Goal: Information Seeking & Learning: Learn about a topic

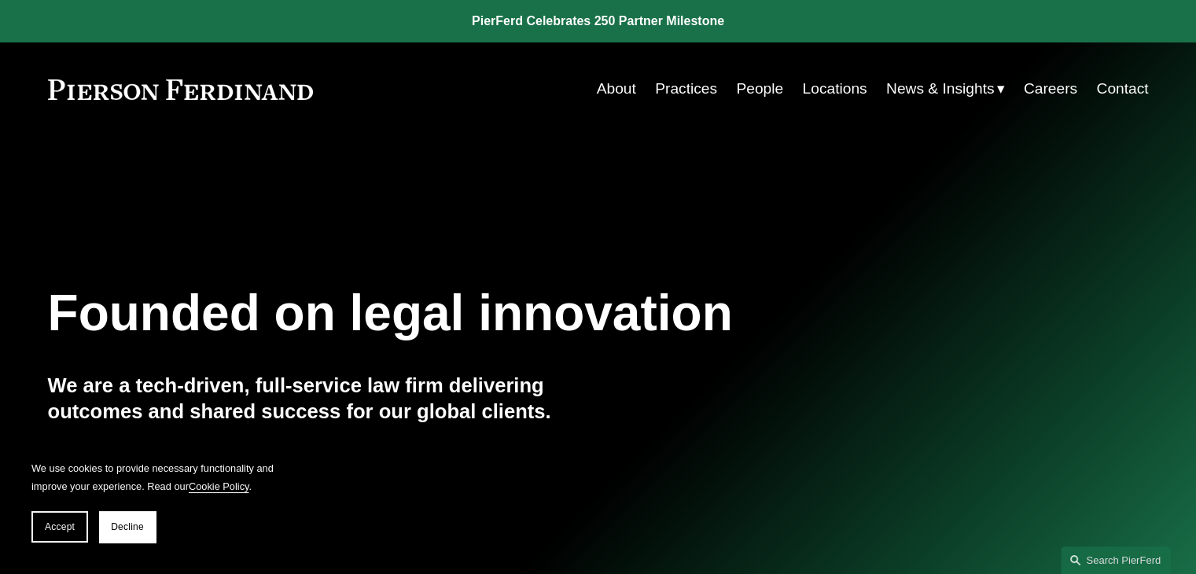
click at [754, 83] on link "People" at bounding box center [759, 89] width 47 height 30
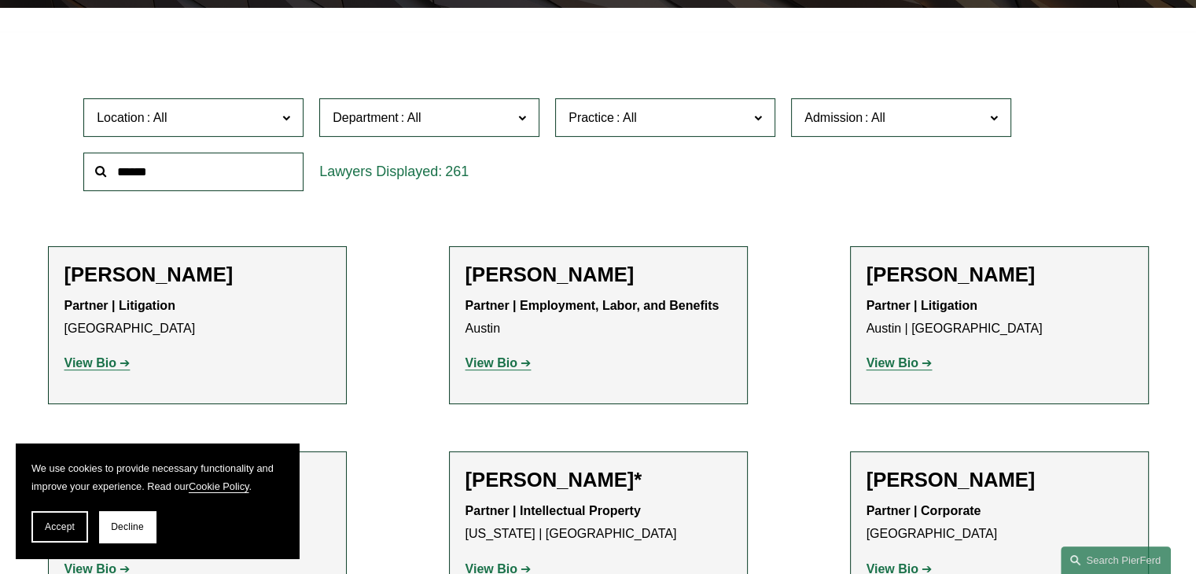
scroll to position [455, 0]
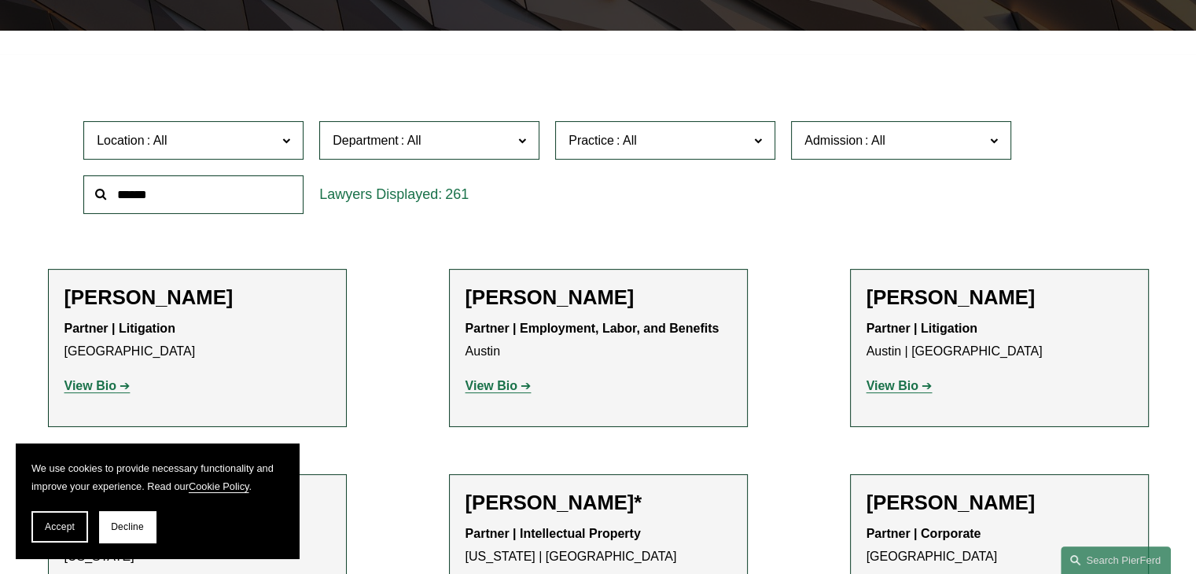
click at [702, 130] on span "Practice" at bounding box center [659, 140] width 180 height 21
drag, startPoint x: 773, startPoint y: 133, endPoint x: 773, endPoint y: 152, distance: 18.9
click at [0, 0] on ul "All Antitrust Counseling Appellate Arbitration and Mediation Banking and Financ…" at bounding box center [0, 0] width 0 height 0
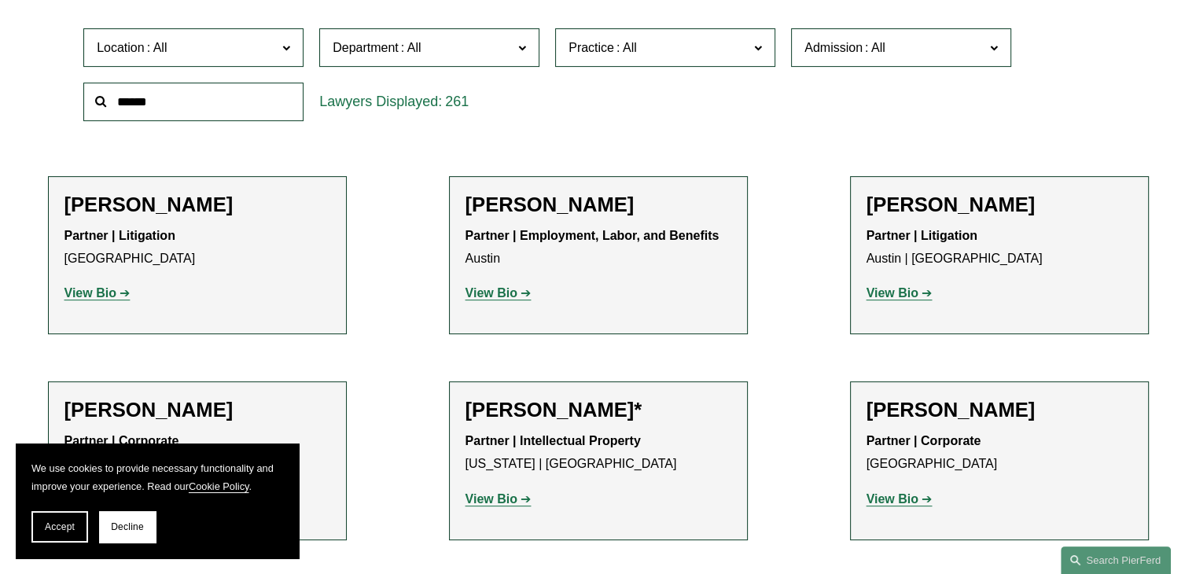
scroll to position [550, 0]
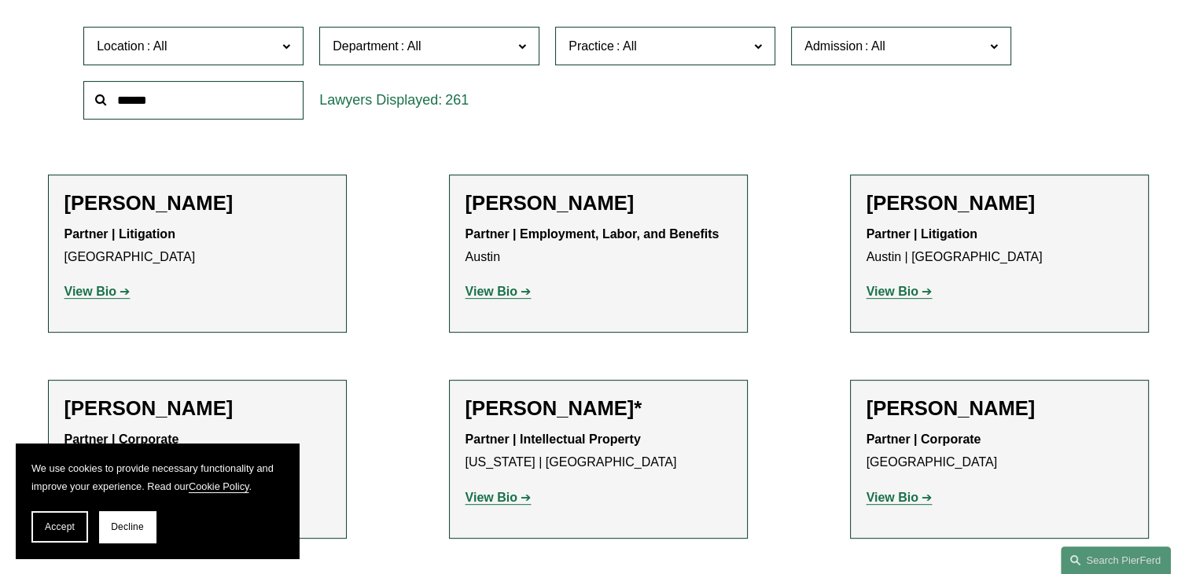
drag, startPoint x: 773, startPoint y: 39, endPoint x: 770, endPoint y: 79, distance: 40.2
click at [0, 0] on ul "All Antitrust Counseling Appellate Arbitration and Mediation Banking and Financ…" at bounding box center [0, 0] width 0 height 0
click at [703, 35] on span "Practice" at bounding box center [659, 45] width 180 height 21
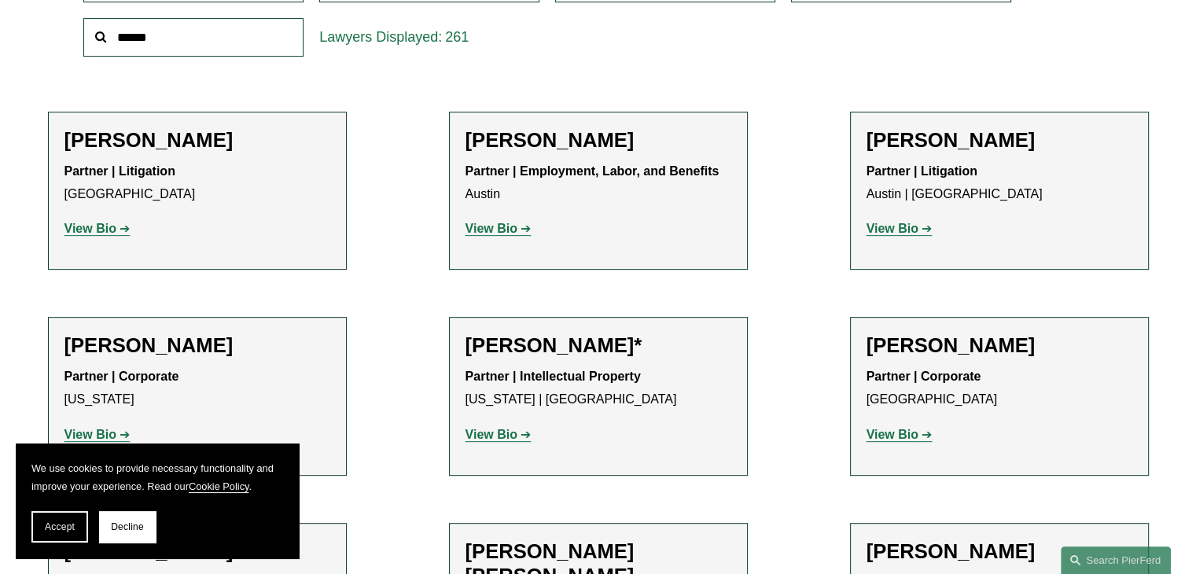
scroll to position [644, 0]
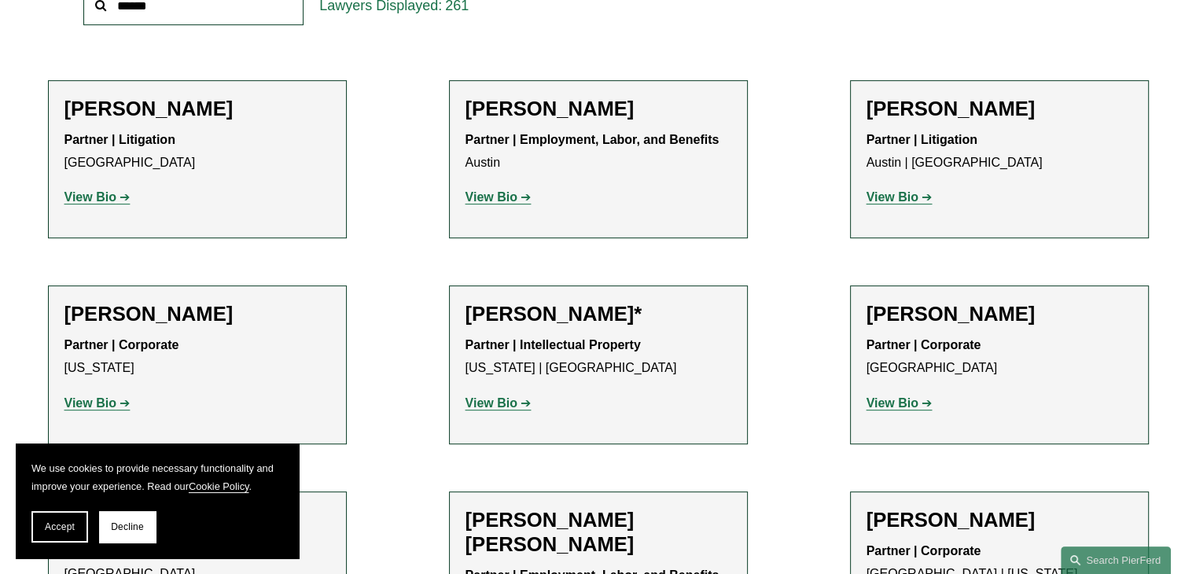
click at [0, 0] on link "Banking and Financial Services" at bounding box center [0, 0] width 0 height 0
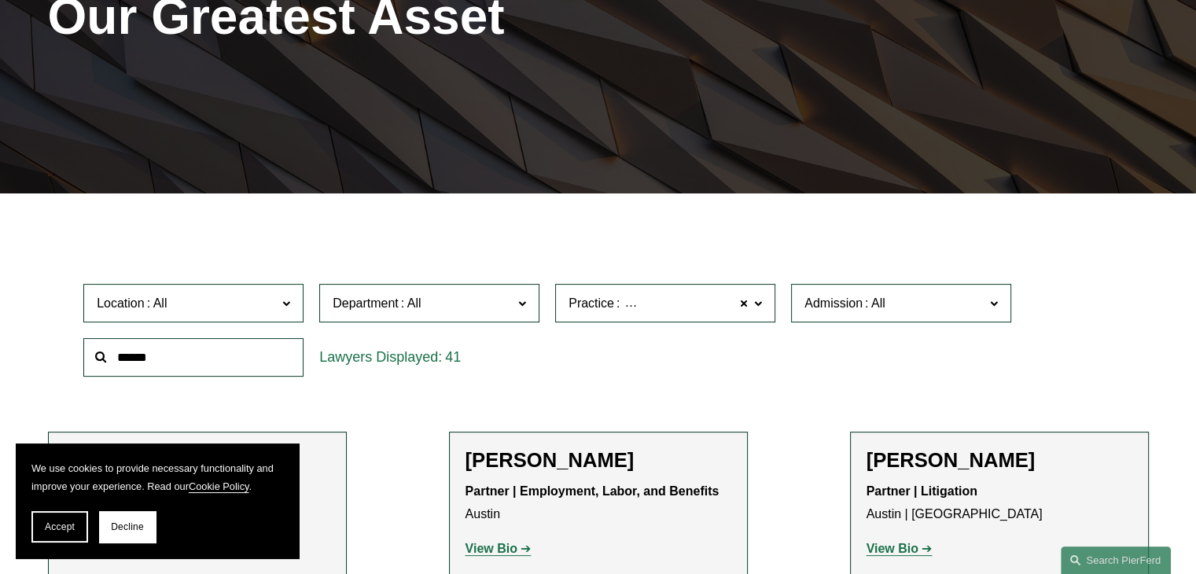
scroll to position [291, 0]
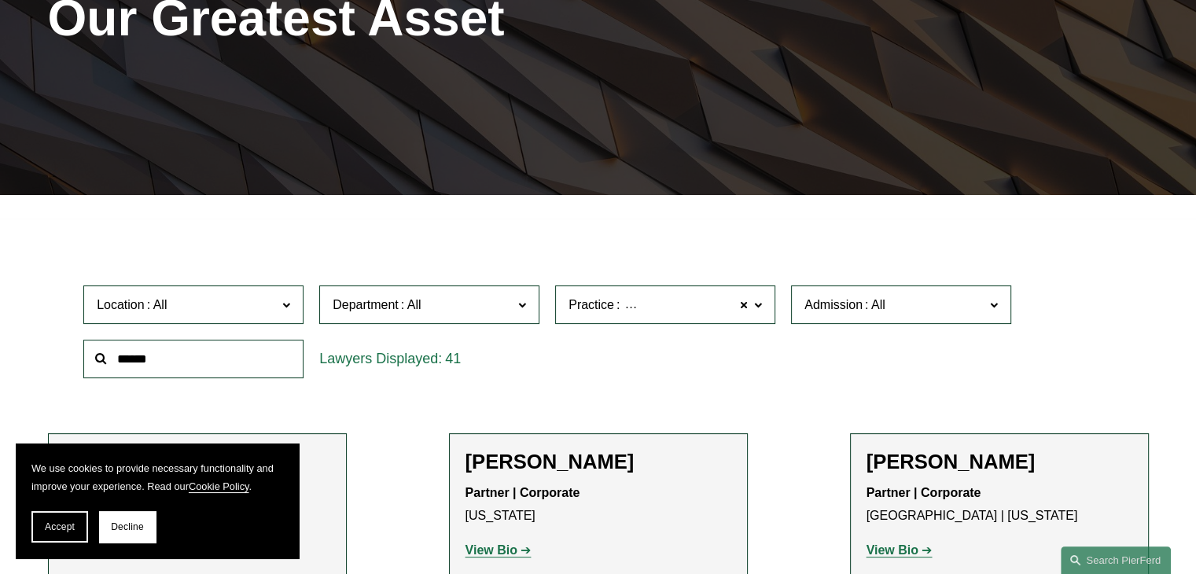
click at [688, 295] on span "Banking and Financial Services" at bounding box center [709, 305] width 175 height 20
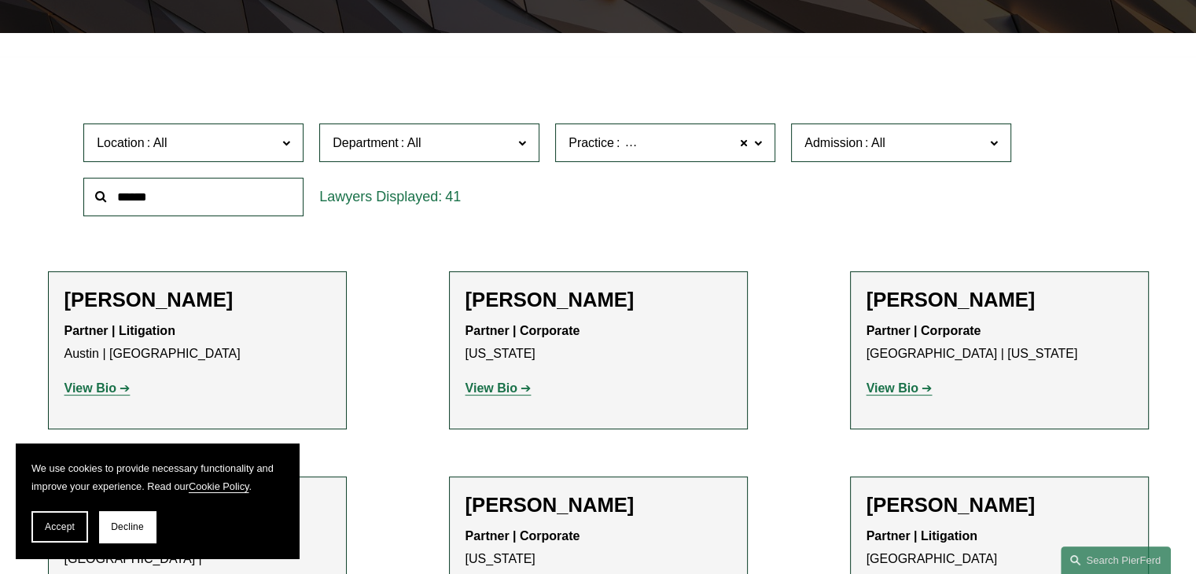
scroll to position [480, 0]
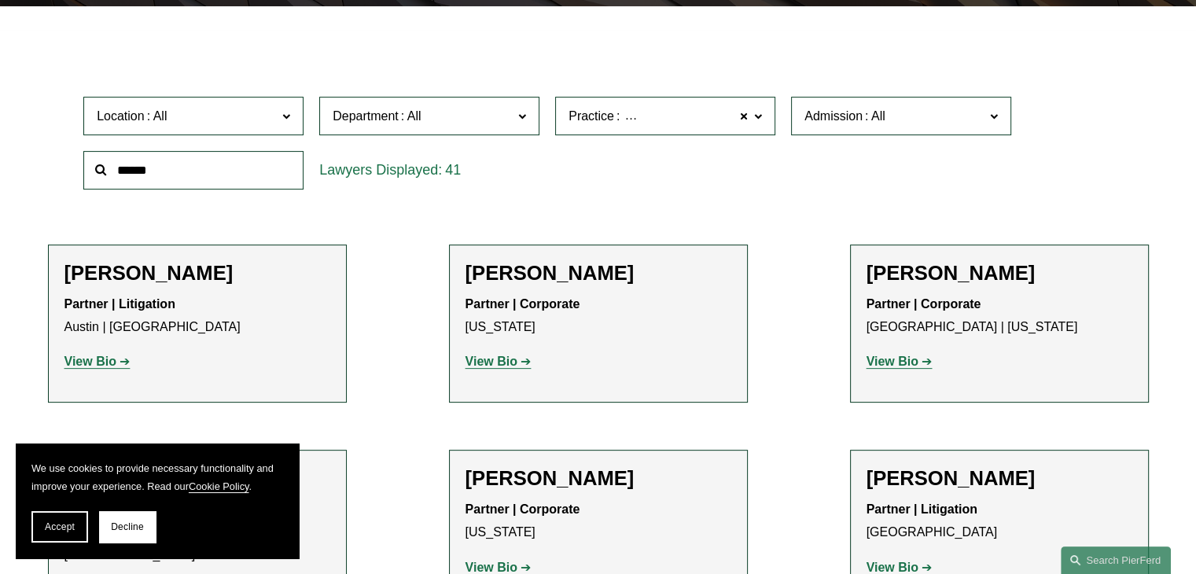
drag, startPoint x: 773, startPoint y: 107, endPoint x: 773, endPoint y: 139, distance: 32.2
click at [0, 0] on ul "All Antitrust Counseling Appellate Arbitration and Mediation Banking and Financ…" at bounding box center [0, 0] width 0 height 0
click at [643, 106] on span "Banking and Financial Services" at bounding box center [709, 116] width 175 height 20
click at [632, 109] on span "Banking and Financial Services" at bounding box center [706, 115] width 184 height 13
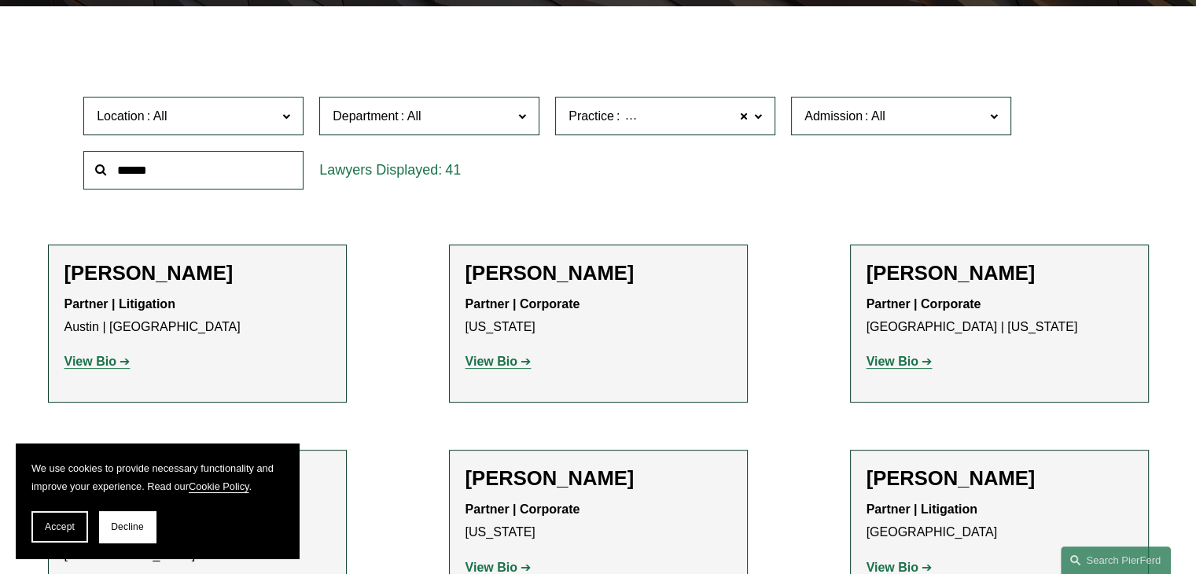
click at [646, 106] on span "Banking and Financial Services" at bounding box center [709, 116] width 175 height 20
click at [471, 105] on span "Department" at bounding box center [423, 115] width 180 height 21
click at [0, 0] on link "Intellectual Property" at bounding box center [0, 0] width 0 height 0
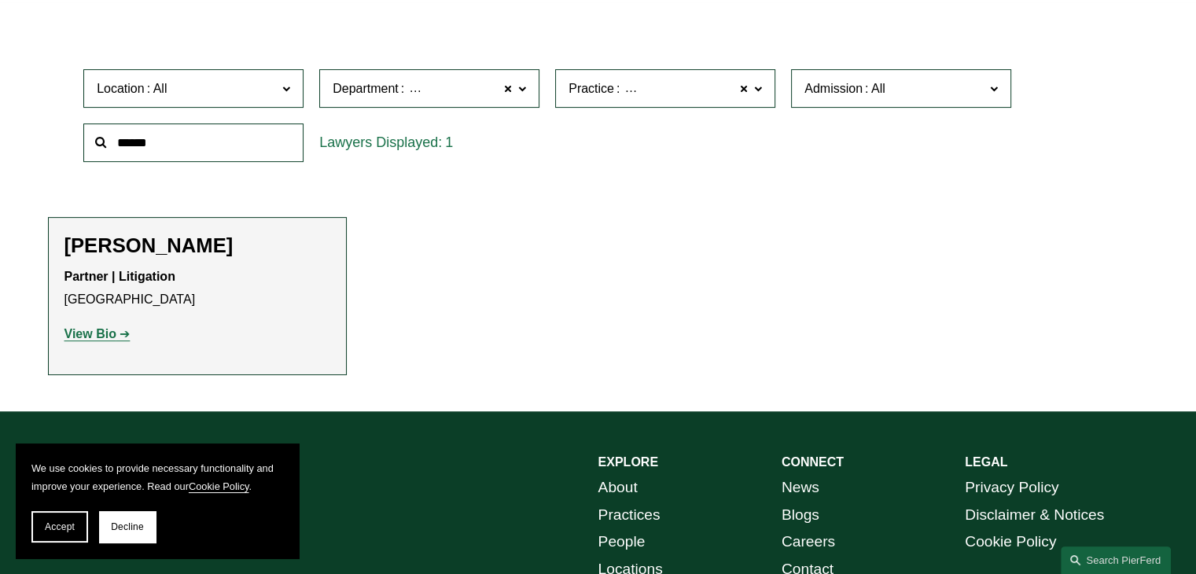
scroll to position [497, 0]
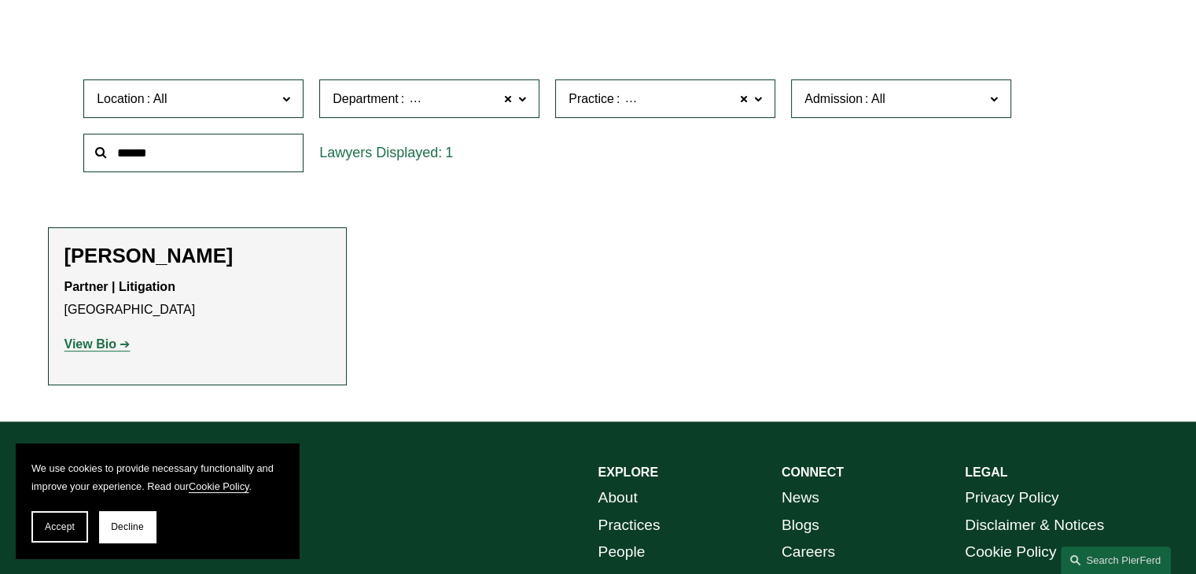
click at [720, 88] on span "Practice Banking and Financial Services" at bounding box center [659, 98] width 180 height 21
click at [0, 0] on link "All" at bounding box center [0, 0] width 0 height 0
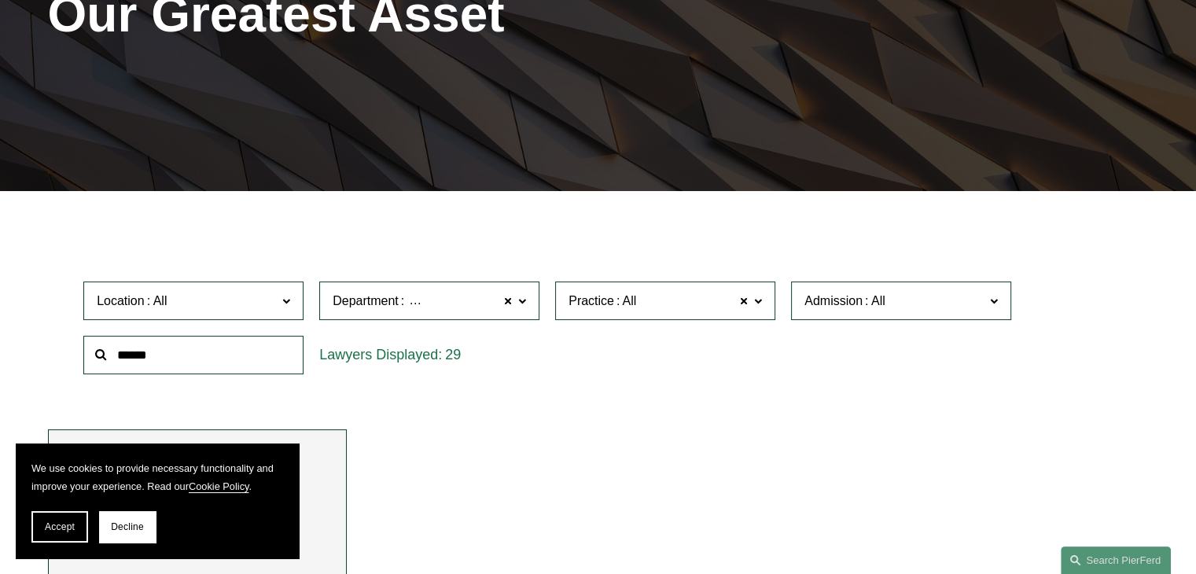
scroll to position [291, 0]
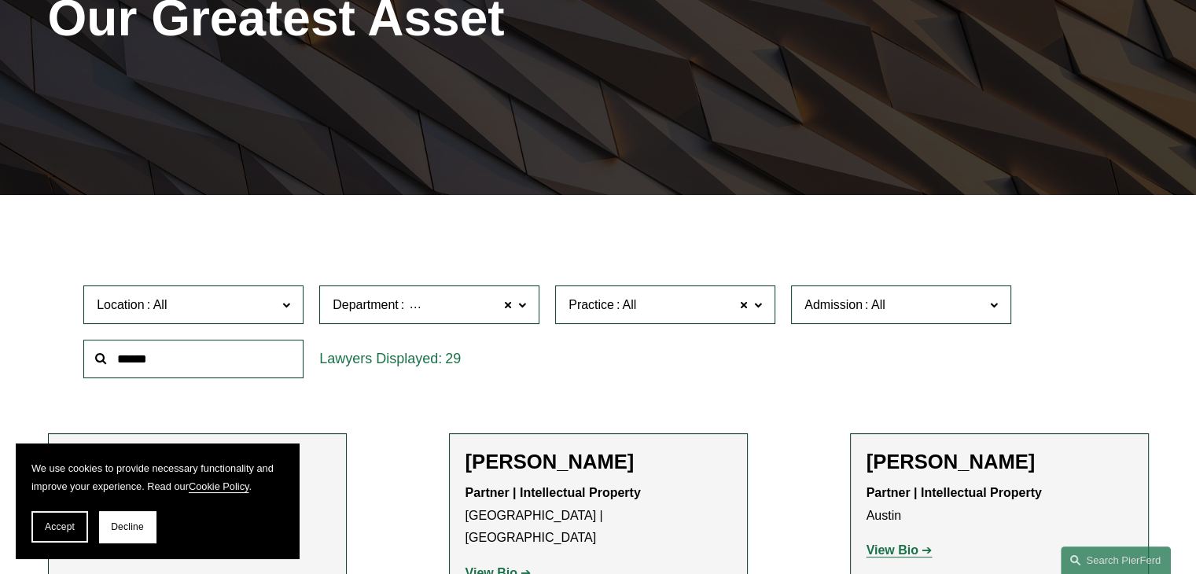
click at [468, 295] on span "Intellectual Property" at bounding box center [462, 305] width 111 height 20
click at [0, 0] on link "Intellectual Property" at bounding box center [0, 0] width 0 height 0
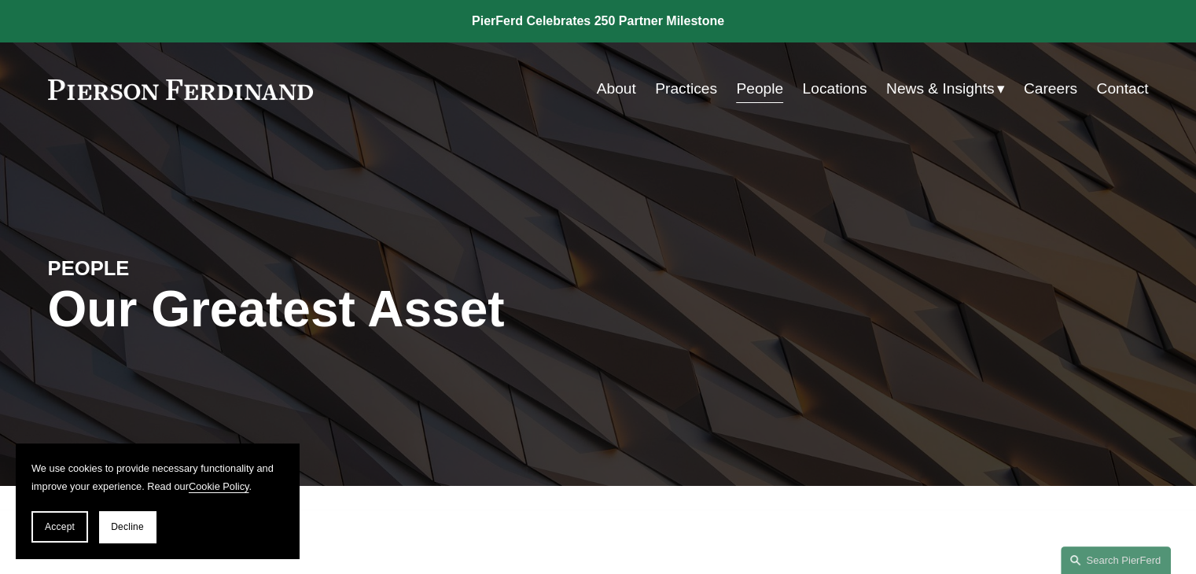
click at [648, 318] on div "PEOPLE Our Greatest Asset" at bounding box center [598, 328] width 1196 height 237
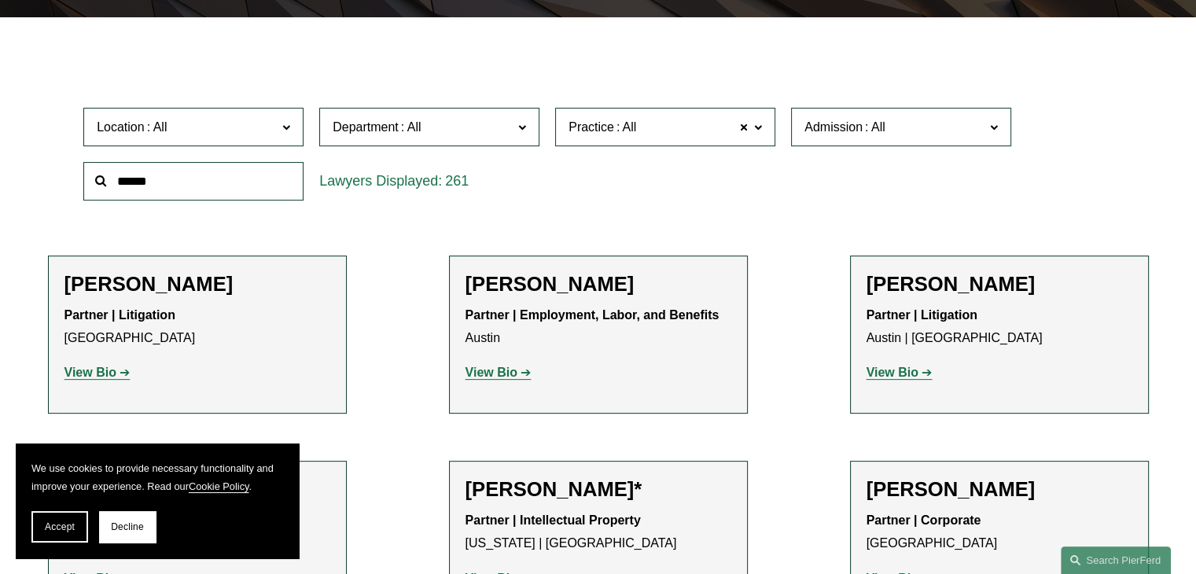
scroll to position [598, 0]
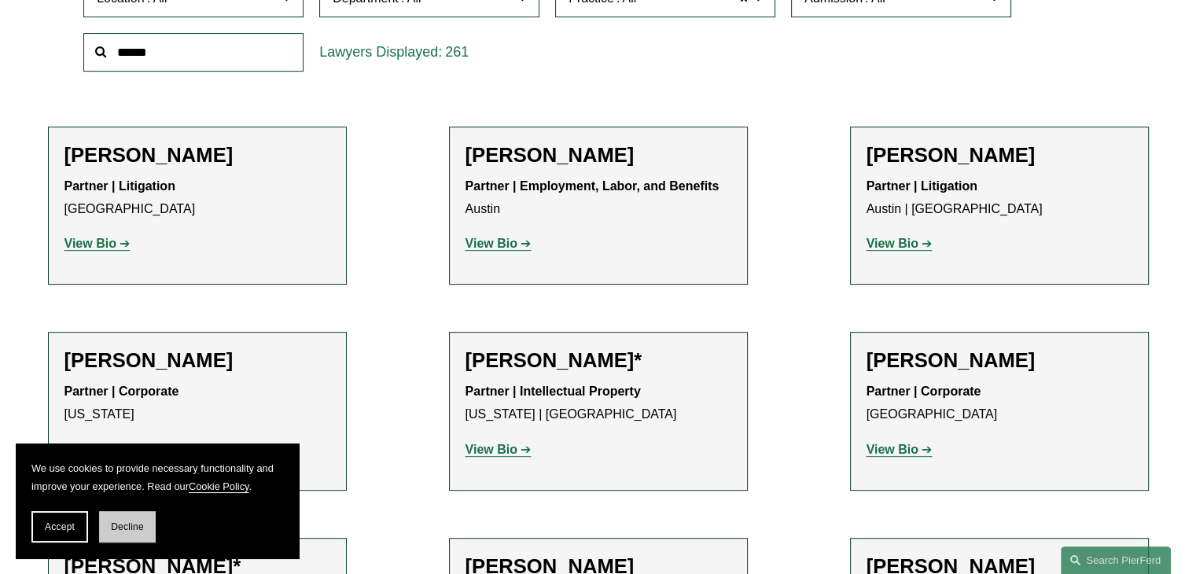
click at [116, 529] on span "Decline" at bounding box center [127, 526] width 33 height 11
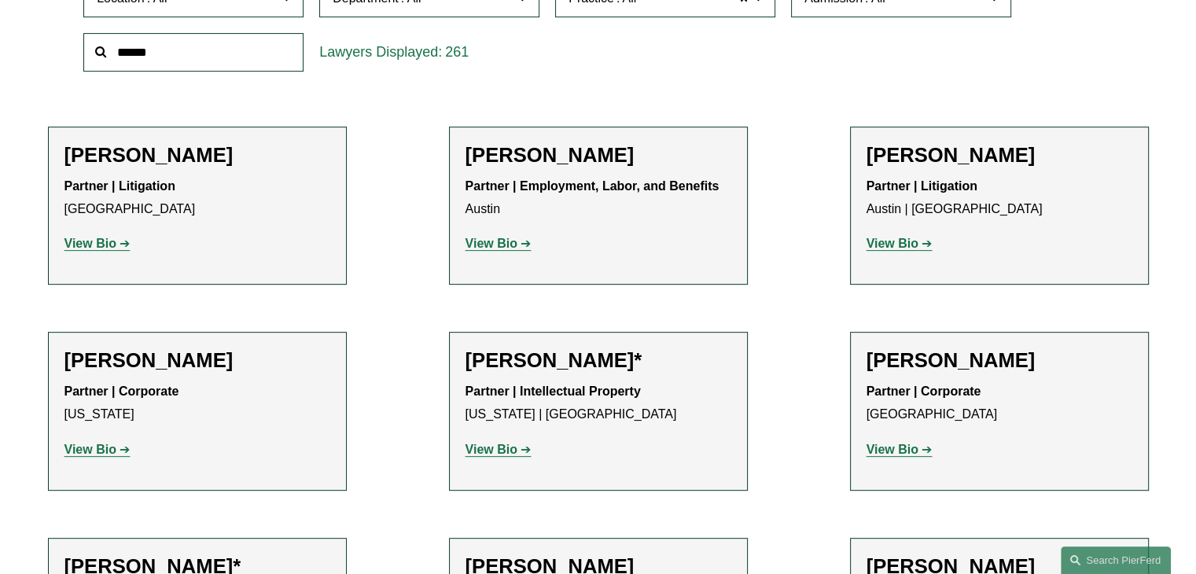
click at [495, 443] on strong "View Bio" at bounding box center [492, 449] width 52 height 13
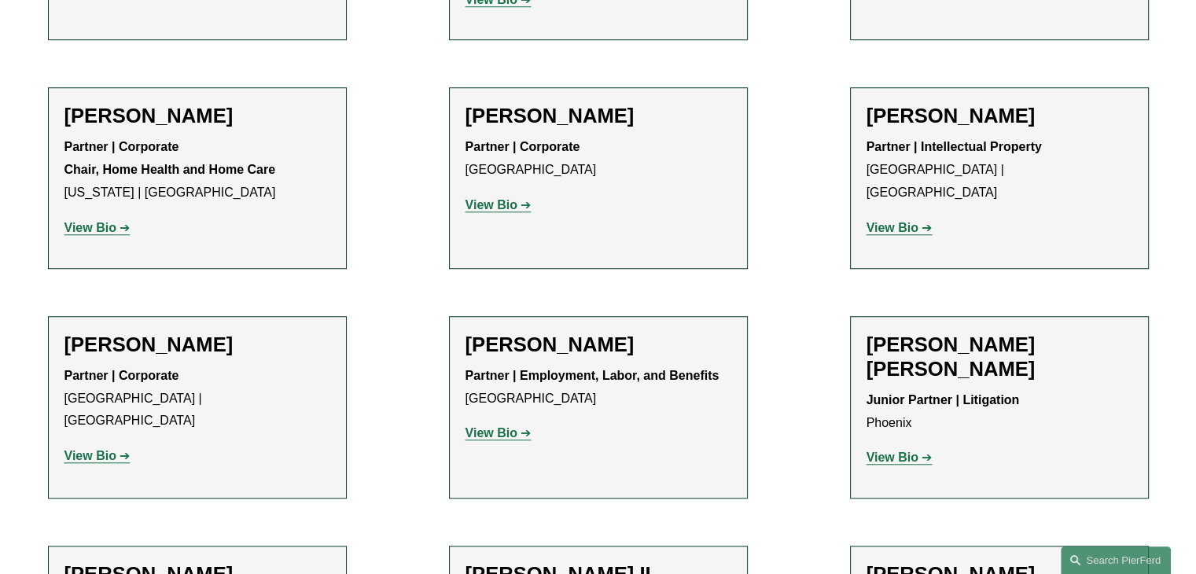
scroll to position [1302, 0]
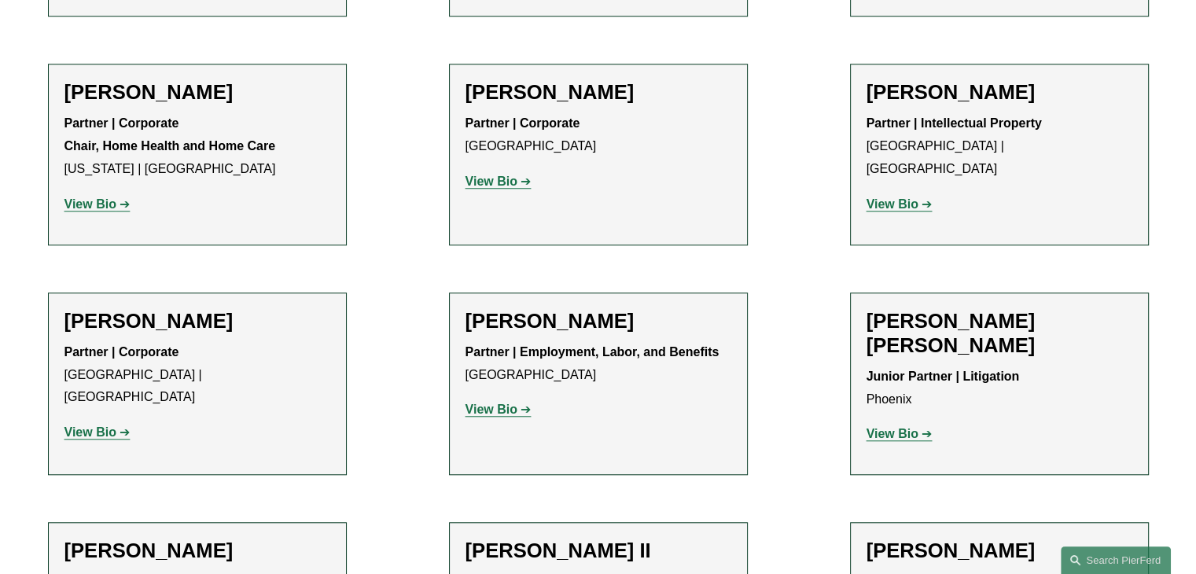
drag, startPoint x: 907, startPoint y: 145, endPoint x: 892, endPoint y: 143, distance: 15.1
click at [892, 197] on strong "View Bio" at bounding box center [893, 203] width 52 height 13
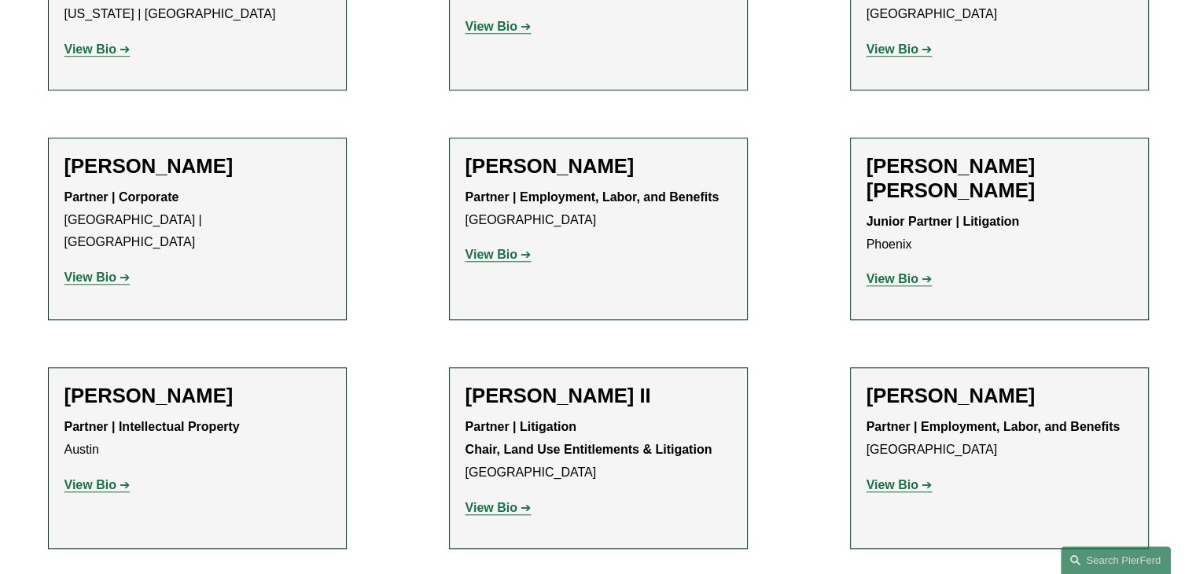
scroll to position [1504, 0]
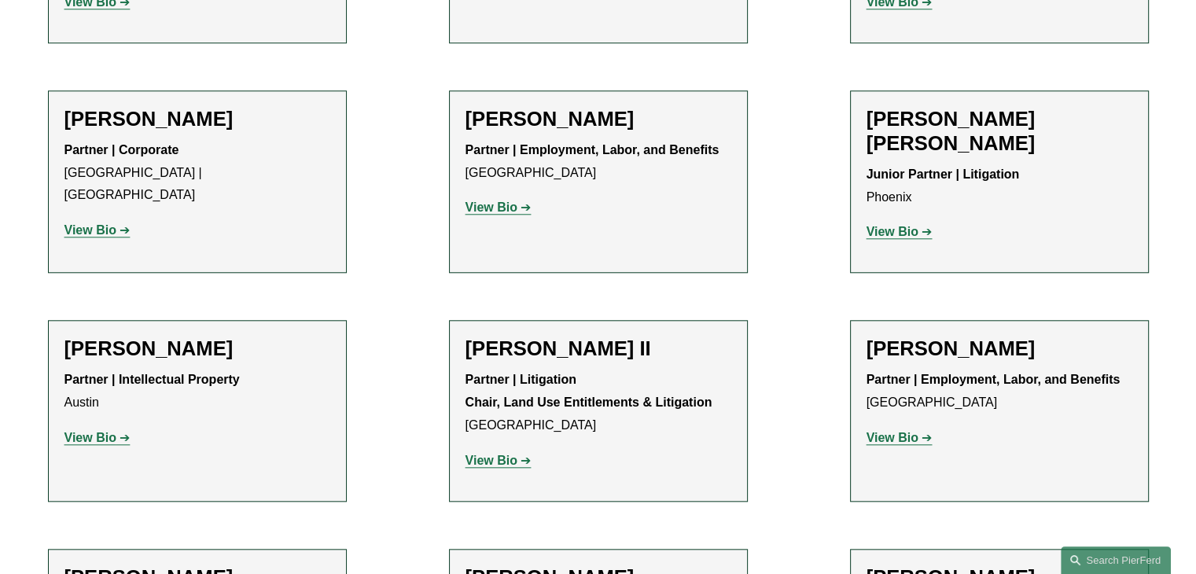
click at [901, 225] on strong "View Bio" at bounding box center [893, 231] width 52 height 13
click at [93, 431] on strong "View Bio" at bounding box center [90, 437] width 52 height 13
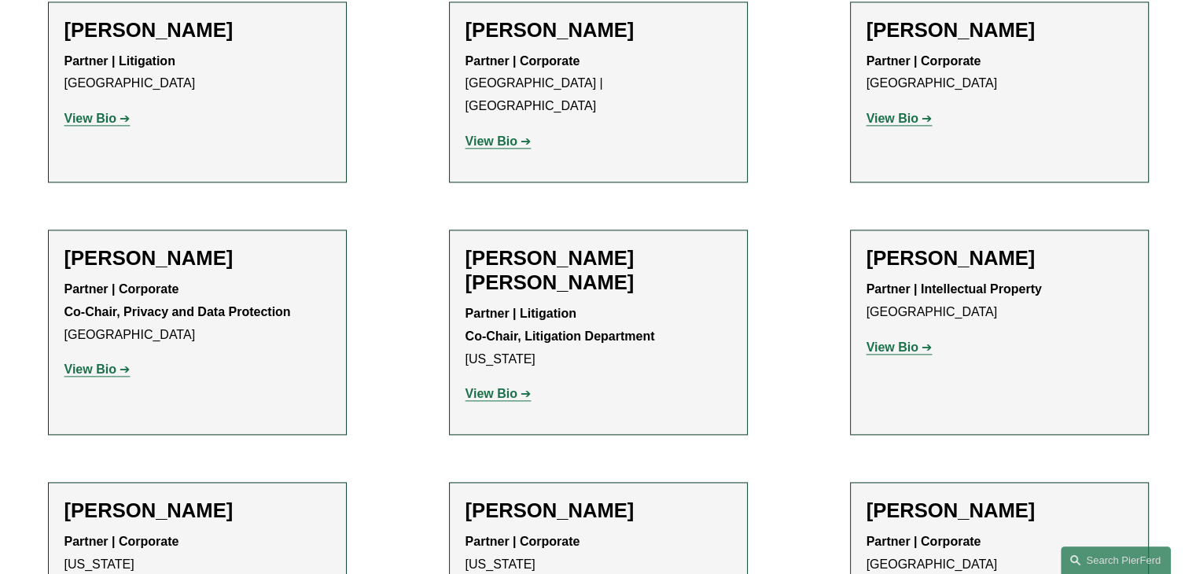
scroll to position [2028, 0]
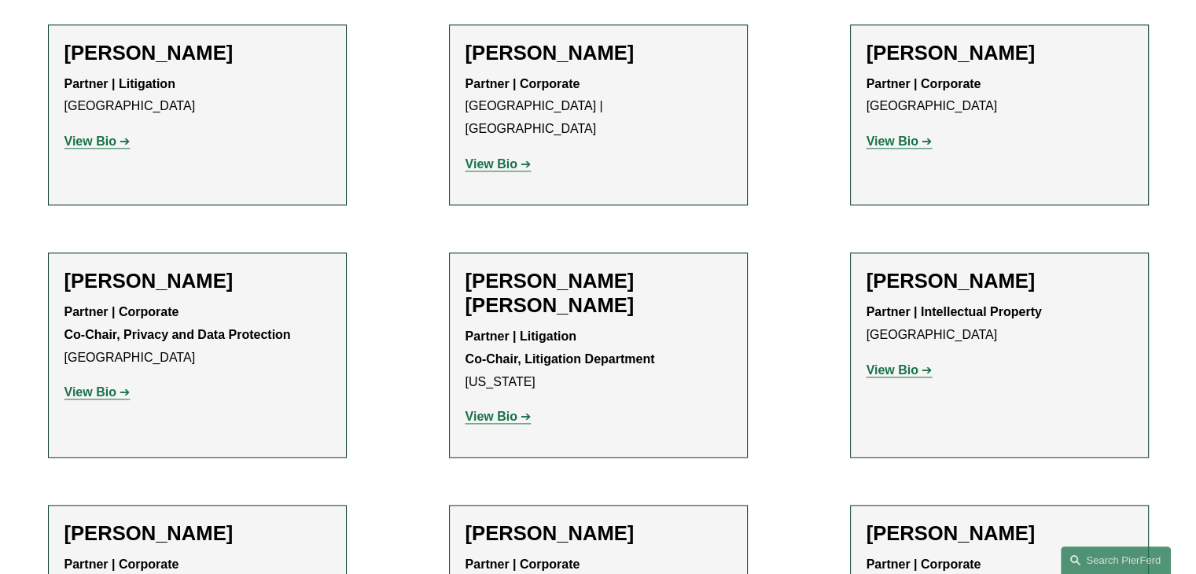
click at [905, 363] on strong "View Bio" at bounding box center [893, 369] width 52 height 13
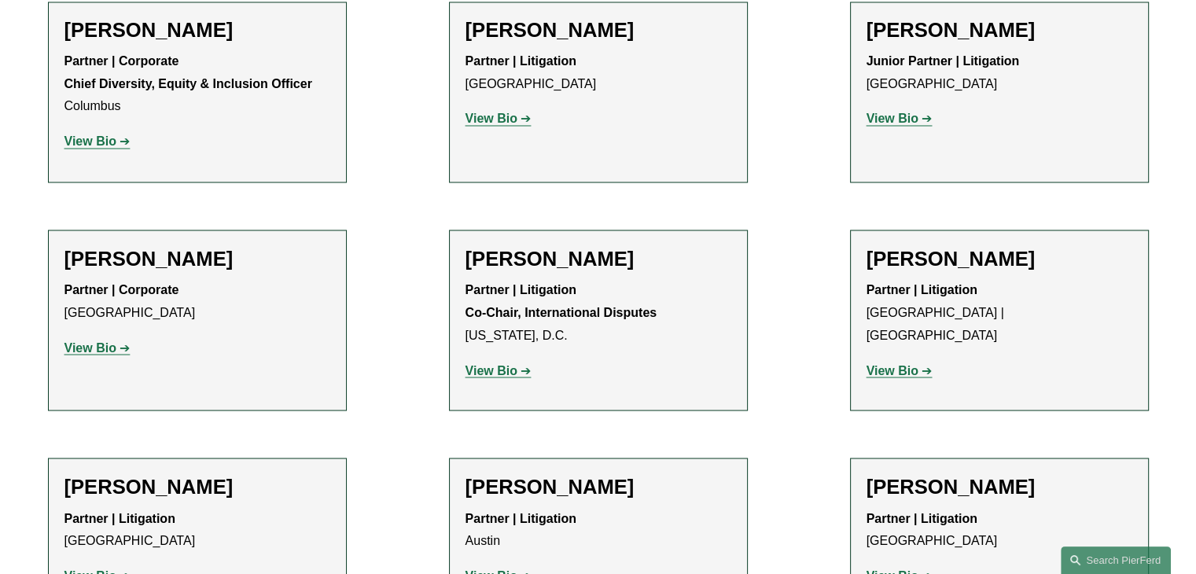
scroll to position [2760, 0]
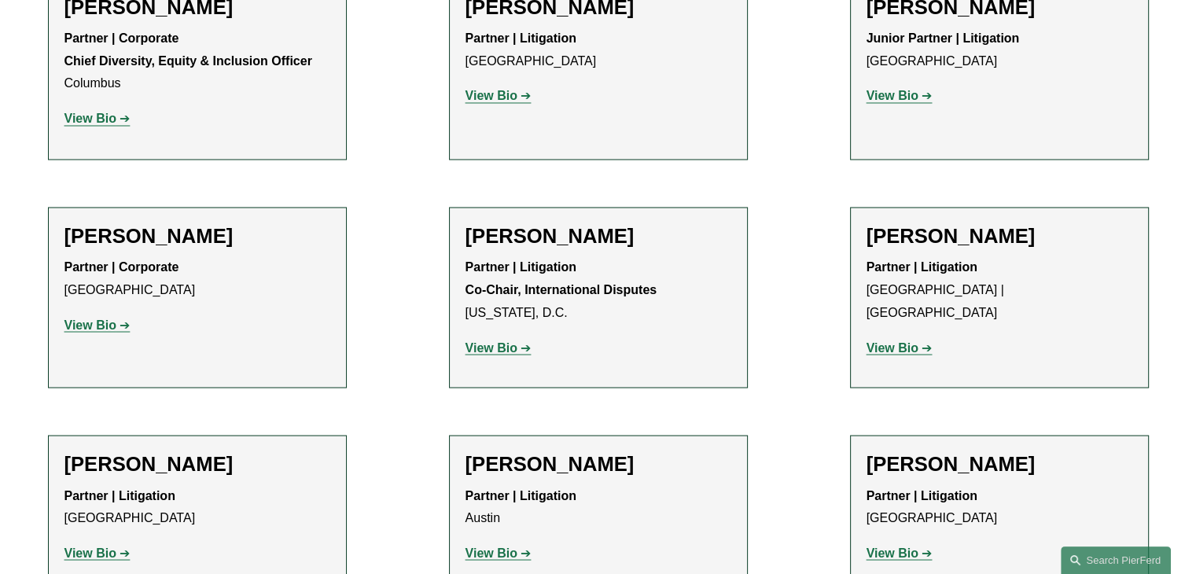
click at [902, 341] on strong "View Bio" at bounding box center [893, 347] width 52 height 13
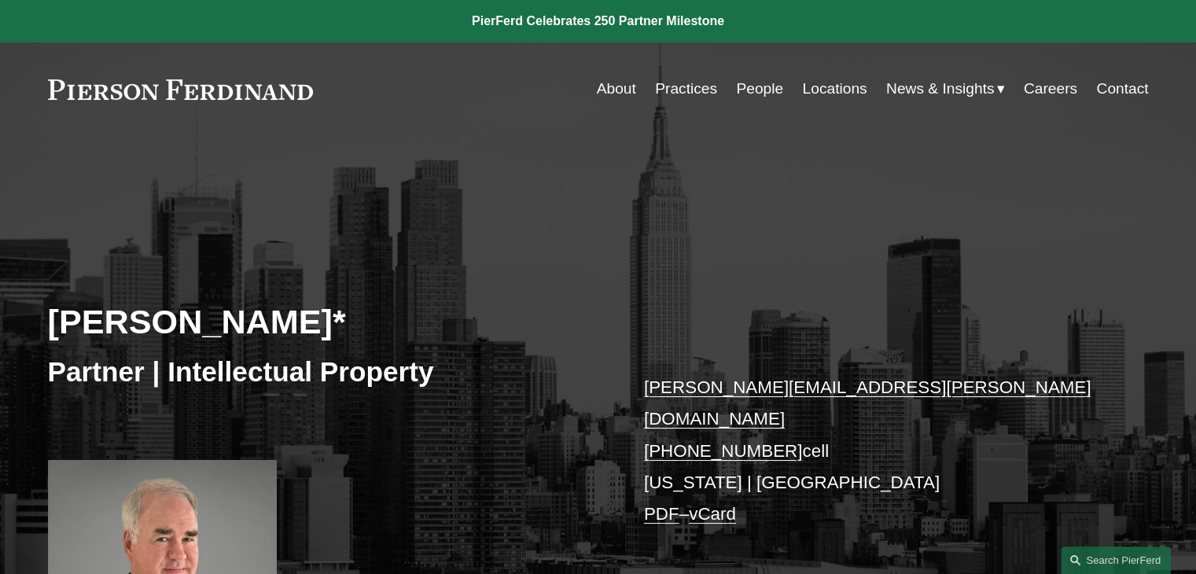
click at [420, 171] on div "[PERSON_NAME]* Partner | Intellectual Property [PERSON_NAME][EMAIL_ADDRESS][PER…" at bounding box center [598, 422] width 1196 height 502
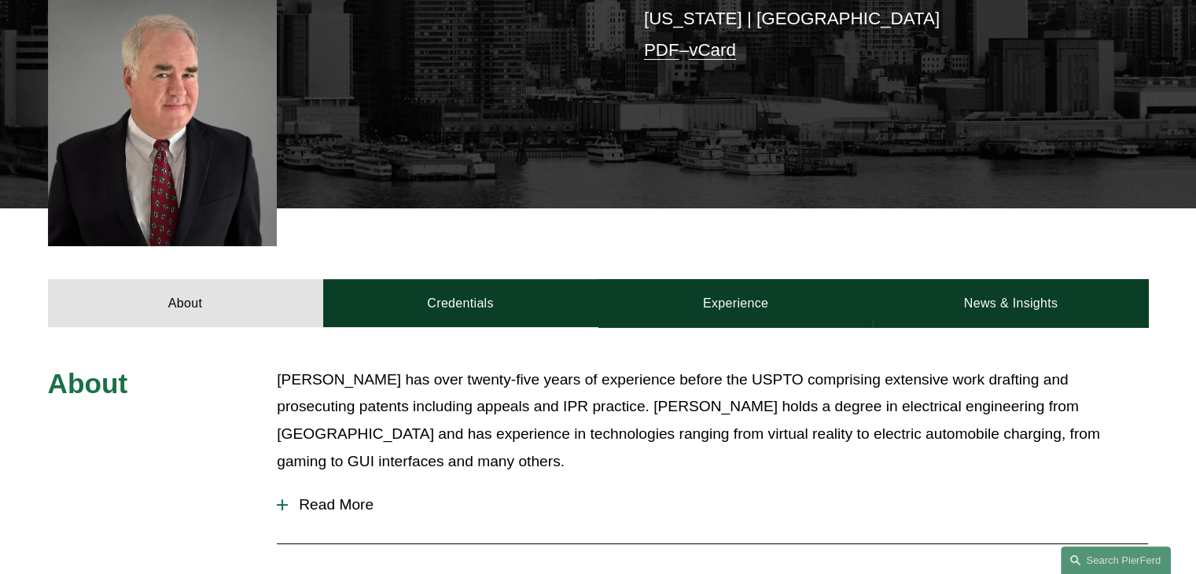
scroll to position [466, 0]
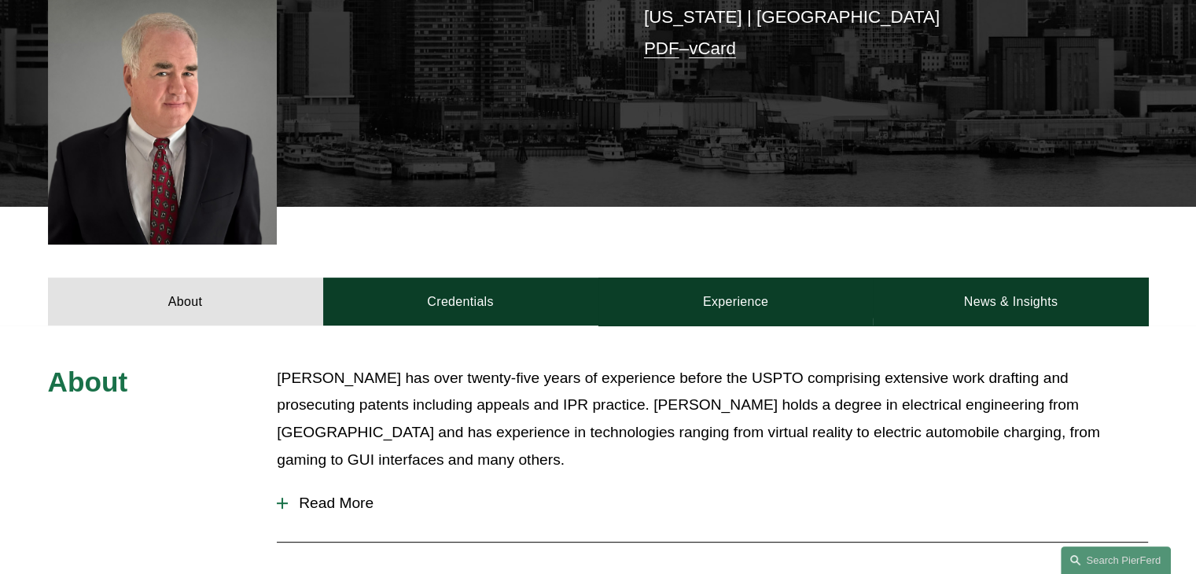
click at [722, 326] on div "About Jeffrey R. Ambroziak has over twenty-five years of experience before the …" at bounding box center [598, 495] width 1196 height 339
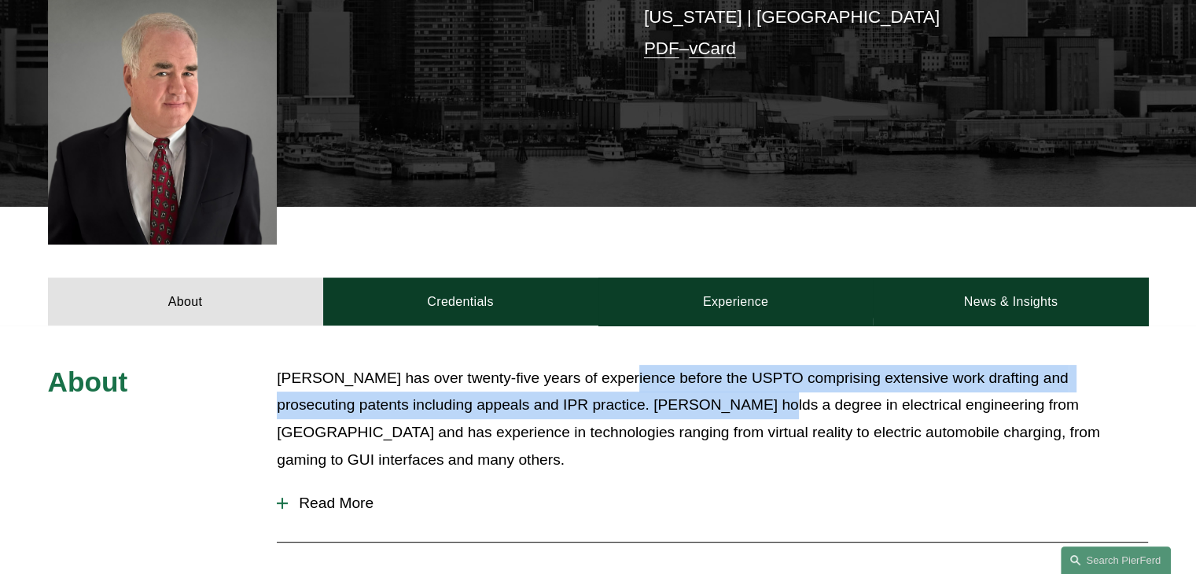
drag, startPoint x: 607, startPoint y: 312, endPoint x: 764, endPoint y: 364, distance: 165.6
click at [764, 364] on div "About Jeffrey R. Ambroziak has over twenty-five years of experience before the …" at bounding box center [598, 495] width 1196 height 339
click at [764, 365] on p "Jeffrey R. Ambroziak has over twenty-five years of experience before the USPTO …" at bounding box center [712, 419] width 871 height 109
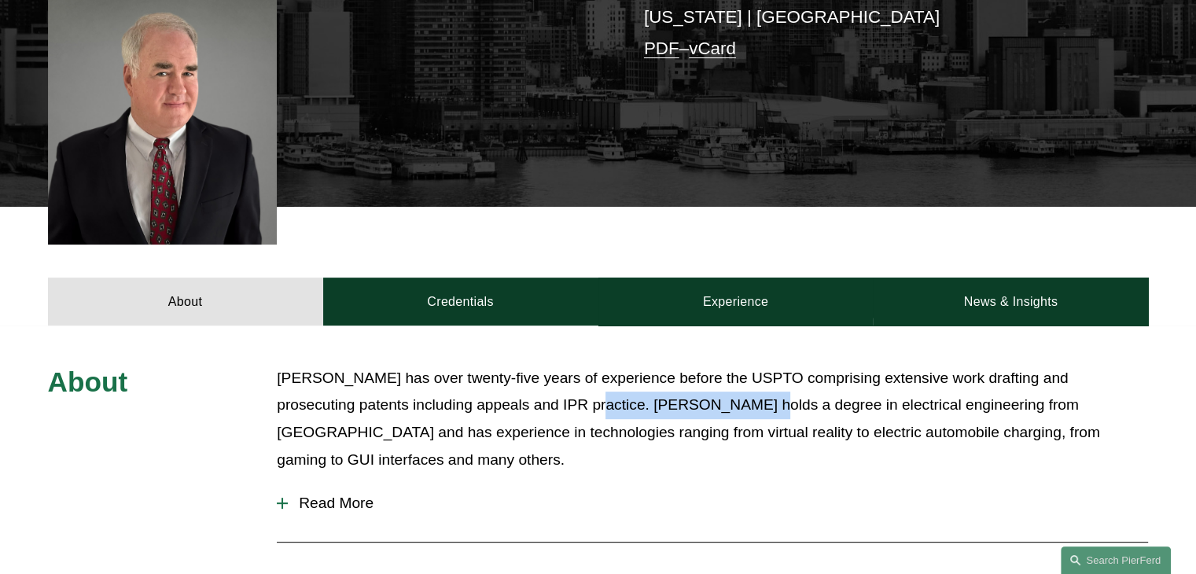
drag, startPoint x: 560, startPoint y: 369, endPoint x: 790, endPoint y: 363, distance: 229.7
click at [790, 365] on p "Jeffrey R. Ambroziak has over twenty-five years of experience before the USPTO …" at bounding box center [712, 419] width 871 height 109
click at [551, 383] on p "Jeffrey R. Ambroziak has over twenty-five years of experience before the USPTO …" at bounding box center [712, 419] width 871 height 109
